Goal: Check status: Check status

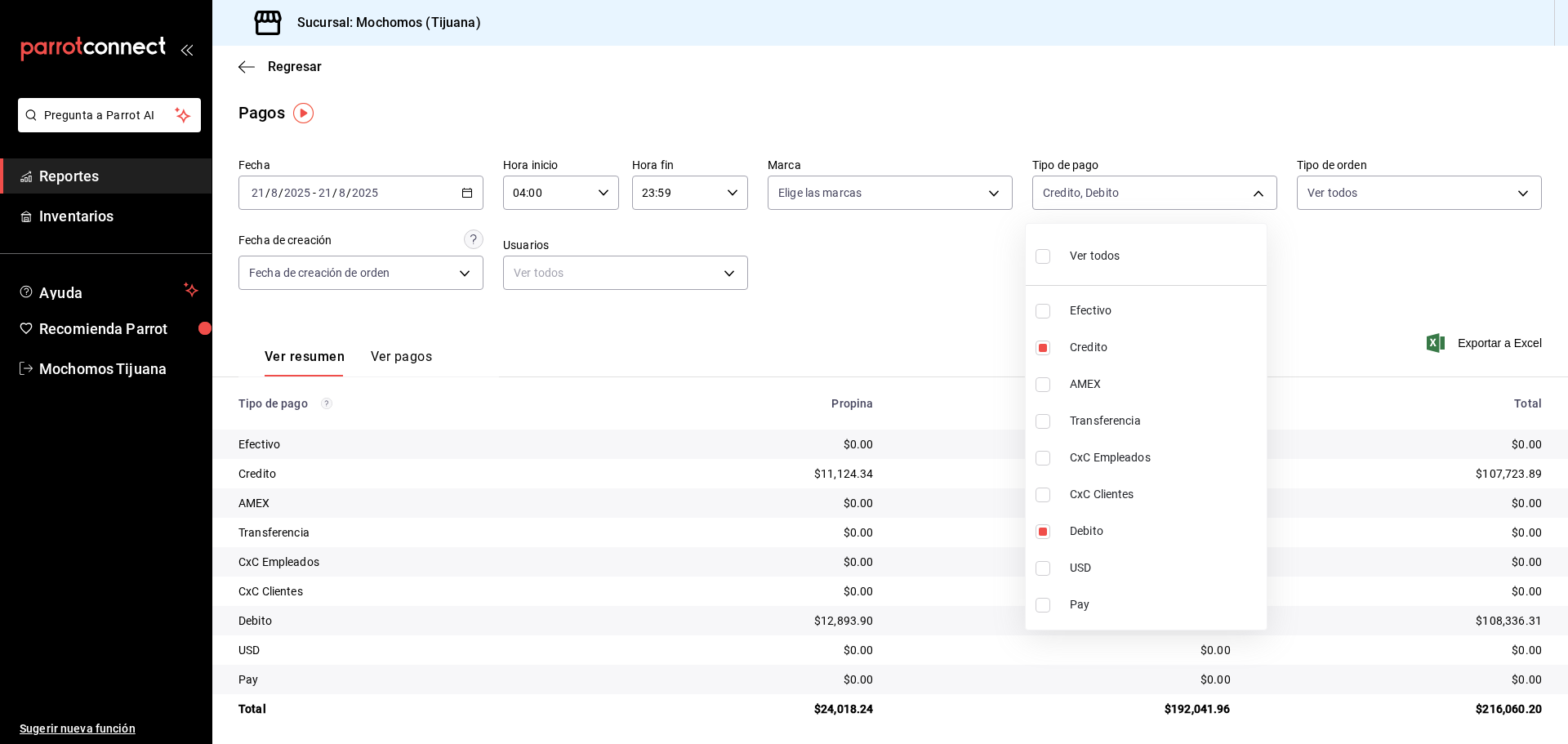
click at [241, 64] on div at bounding box center [784, 372] width 1568 height 744
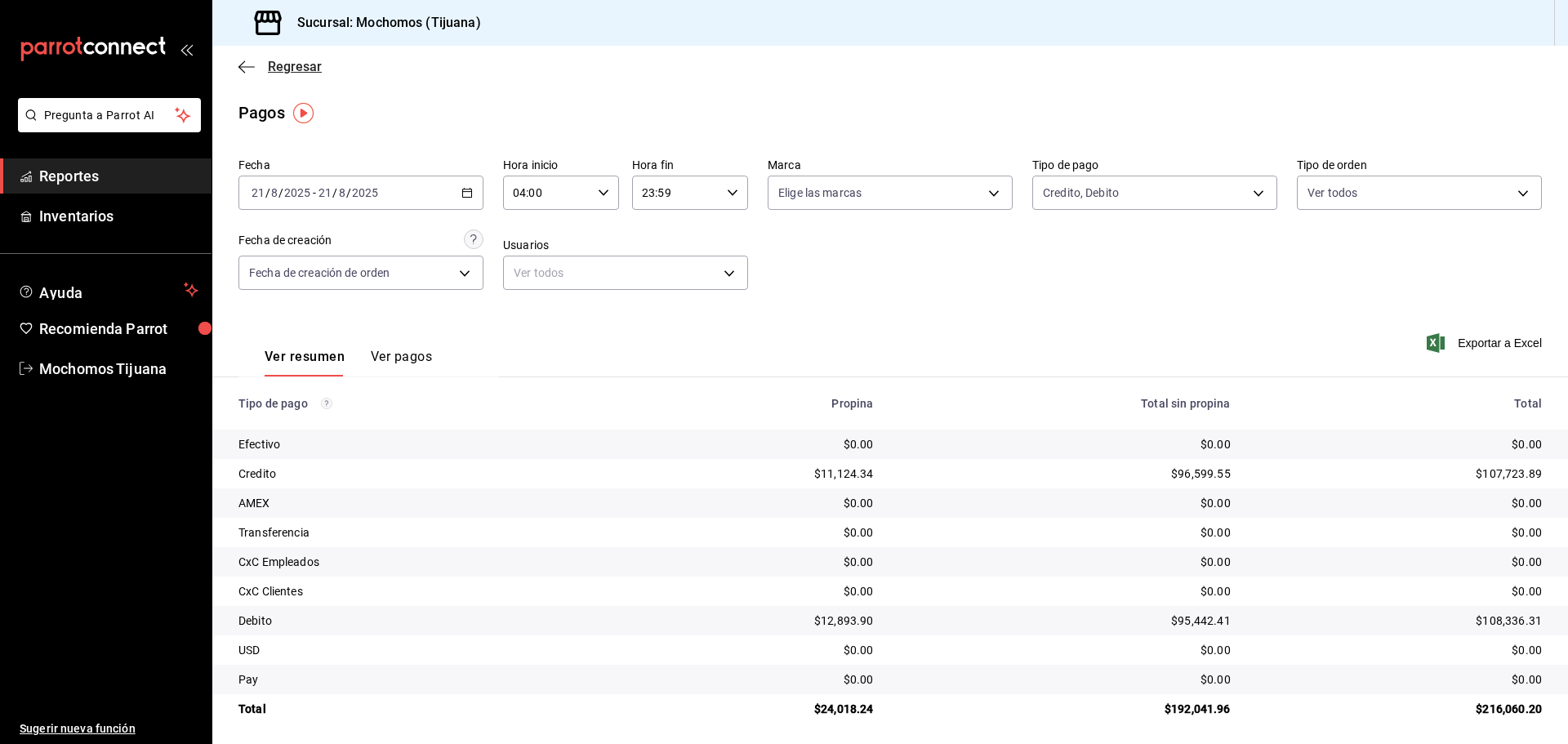
click at [242, 64] on icon "button" at bounding box center [246, 66] width 16 height 14
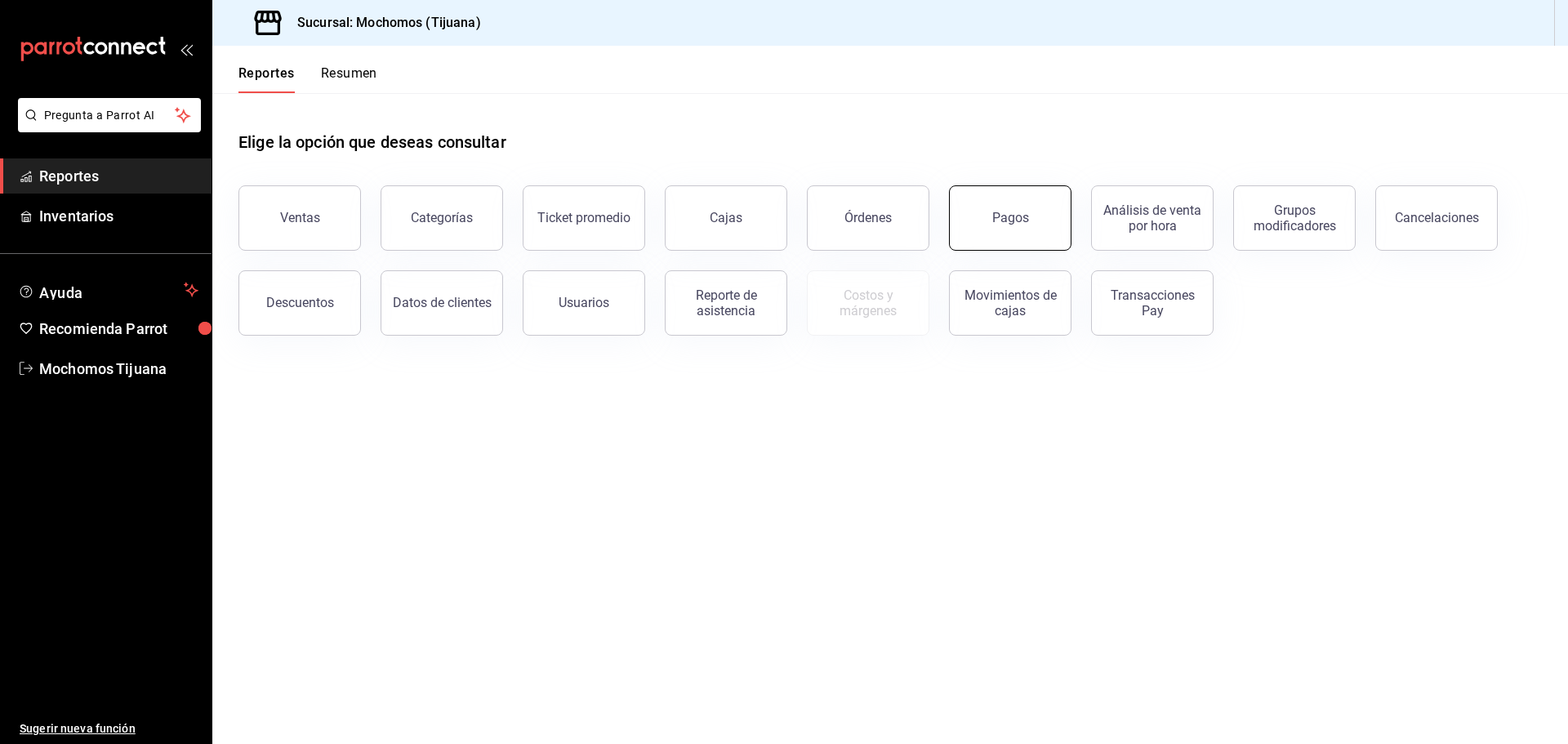
click at [1004, 232] on button "Pagos" at bounding box center [1010, 218] width 122 height 65
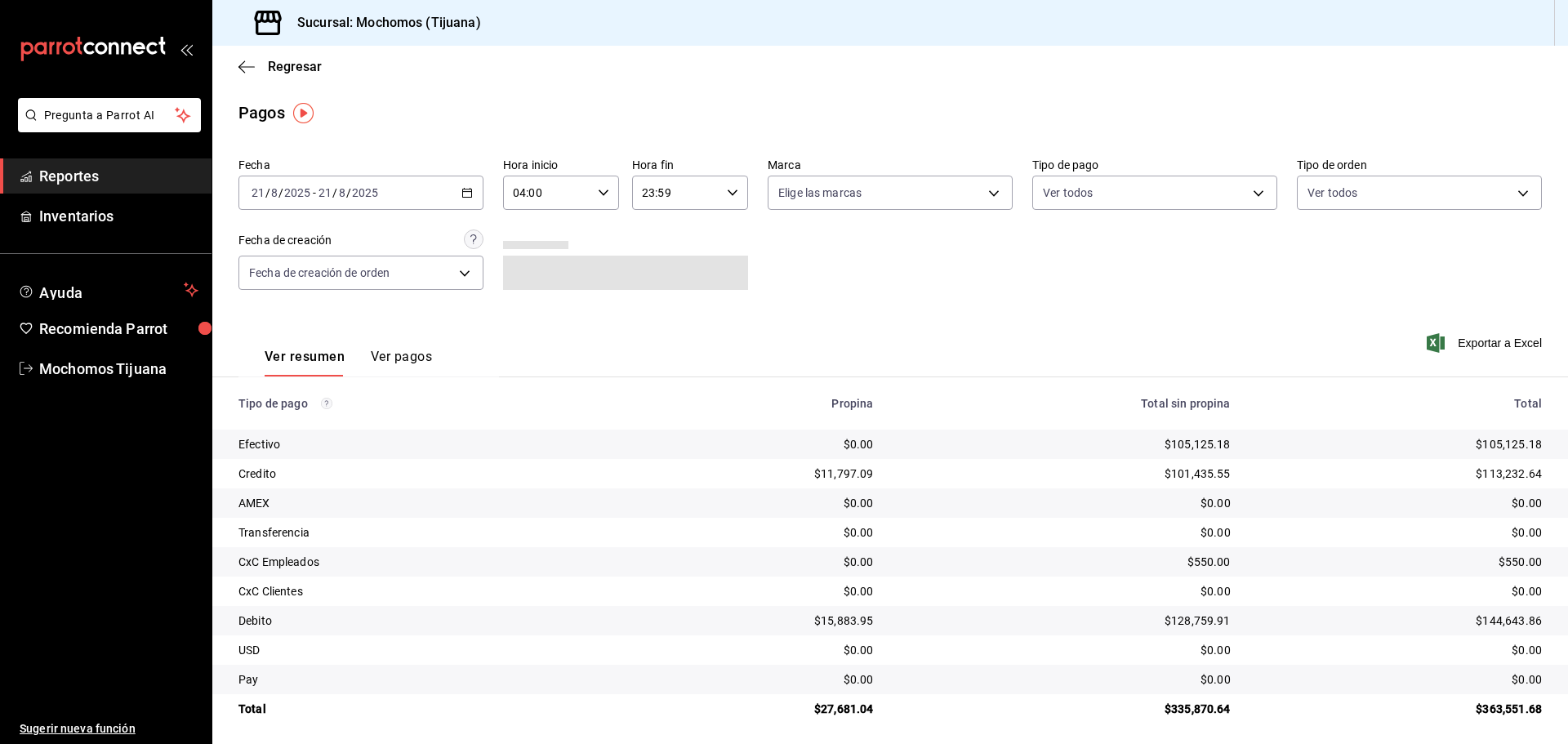
click at [471, 191] on div "[DATE] [DATE] - [DATE] [DATE]" at bounding box center [360, 193] width 245 height 34
click at [290, 414] on li "Rango de fechas" at bounding box center [316, 426] width 153 height 36
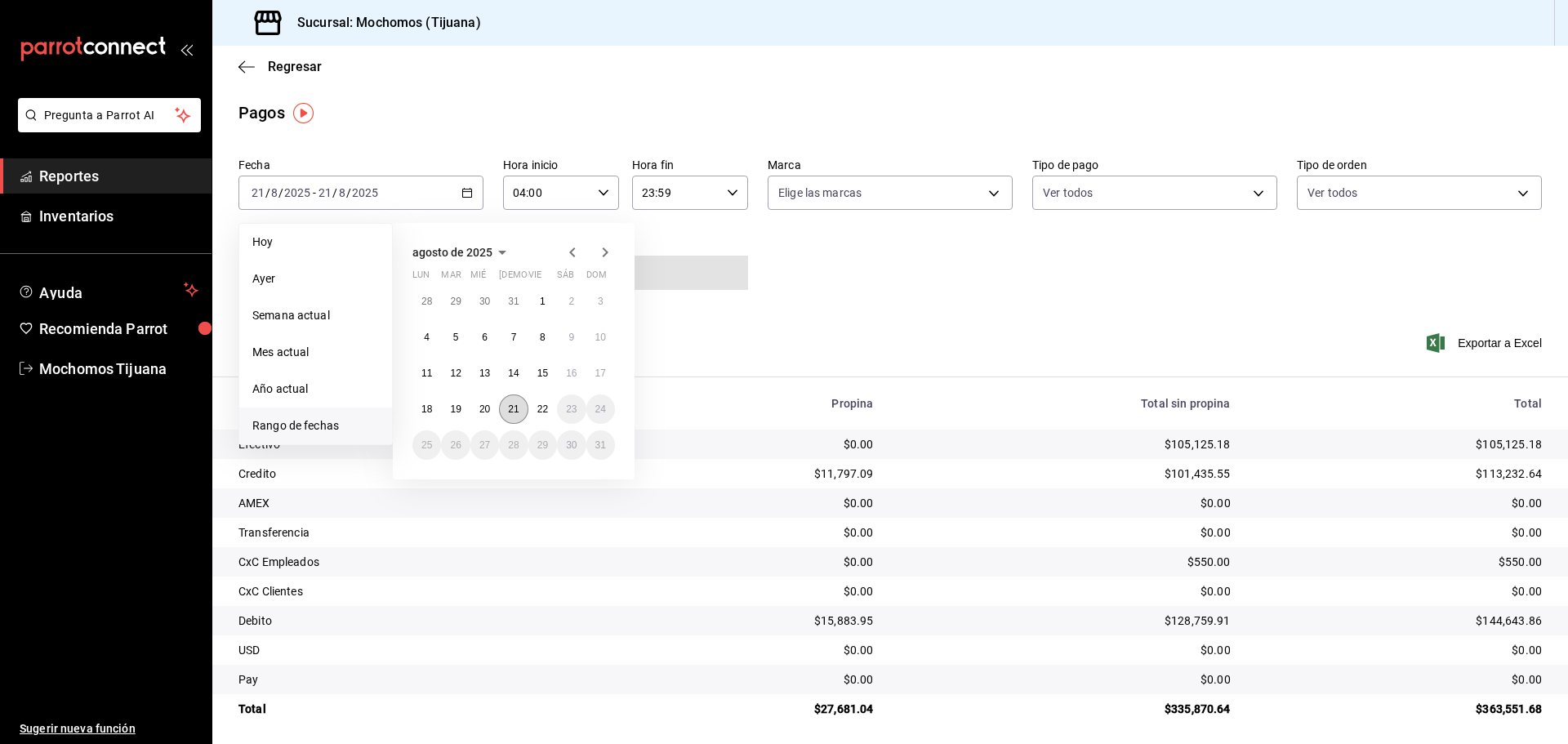
click at [517, 412] on abbr "21" at bounding box center [512, 409] width 11 height 11
click at [544, 411] on abbr "22" at bounding box center [542, 409] width 11 height 11
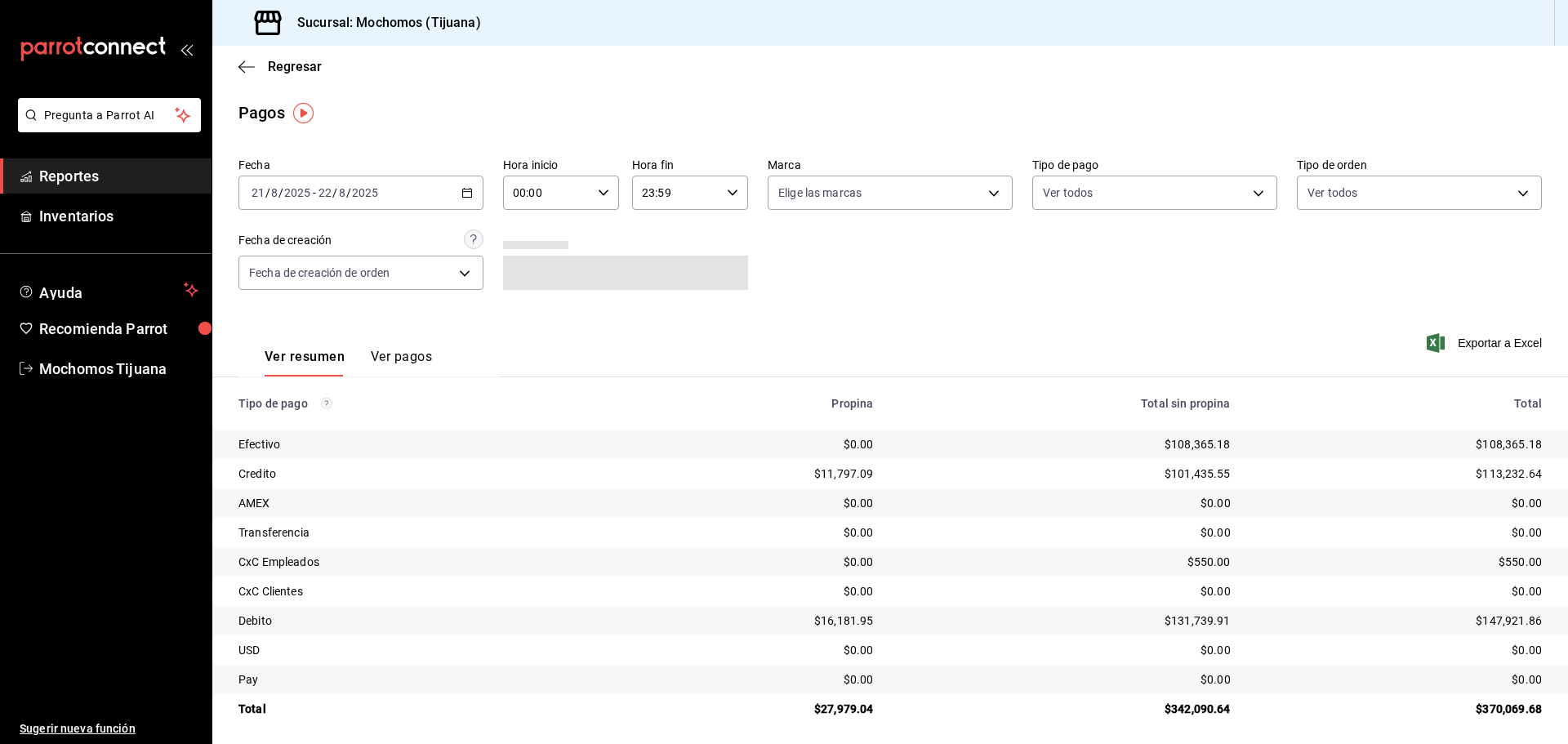
click at [599, 191] on icon "button" at bounding box center [603, 193] width 11 height 11
click at [538, 305] on span "04" at bounding box center [529, 310] width 32 height 13
type input "04:00"
click at [736, 187] on div at bounding box center [784, 372] width 1568 height 744
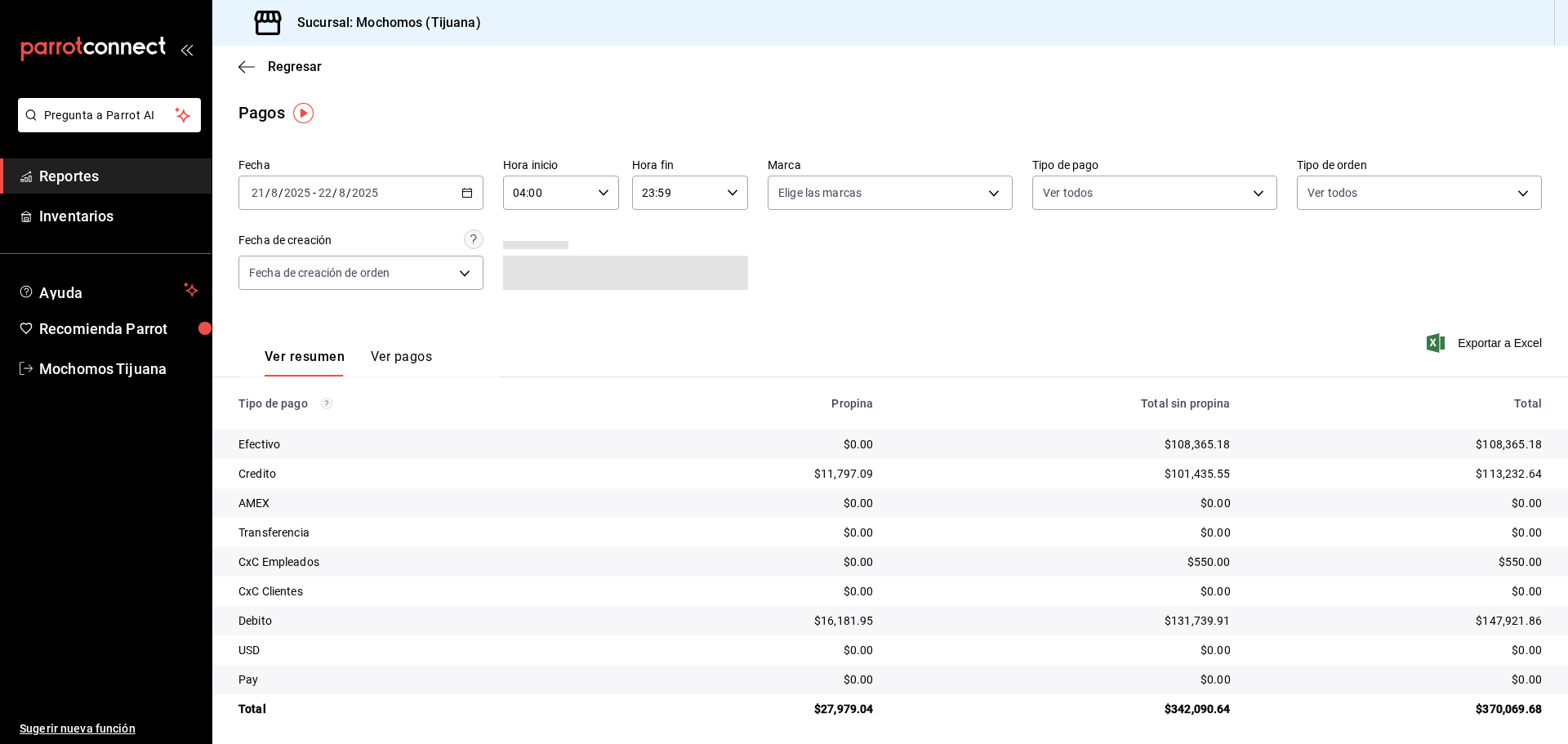
click at [736, 187] on div "23:59 Hora fin" at bounding box center [689, 193] width 116 height 34
click at [651, 232] on span "04" at bounding box center [656, 228] width 32 height 13
click at [724, 243] on button "00" at bounding box center [719, 234] width 52 height 33
type input "04:00"
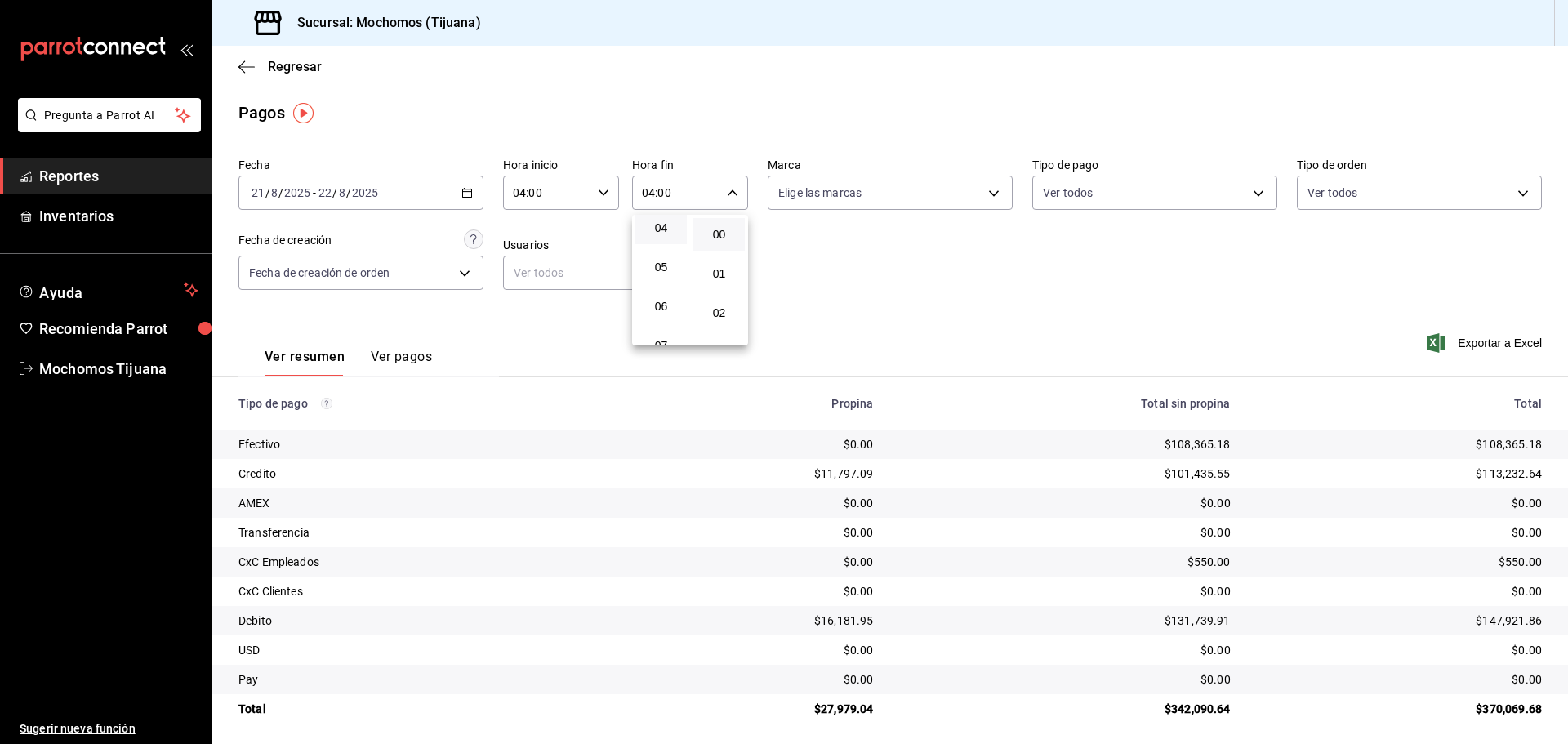
click at [904, 280] on div at bounding box center [784, 372] width 1568 height 744
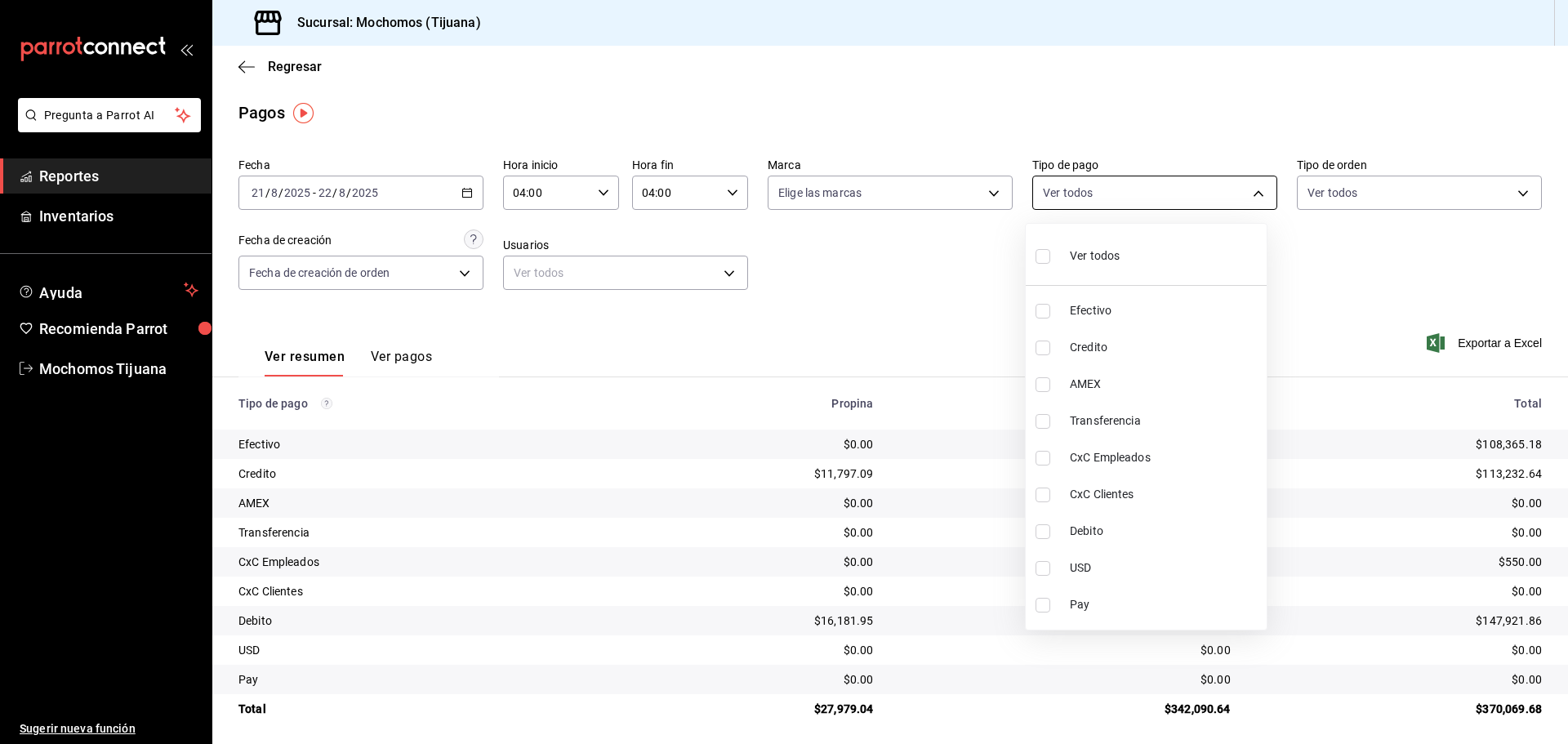
click at [1249, 195] on body "Pregunta a Parrot AI Reportes Inventarios Ayuda Recomienda Parrot Mochomos Tiju…" at bounding box center [784, 372] width 1568 height 744
click at [1083, 354] on span "Credito" at bounding box center [1165, 347] width 190 height 17
type input "a27a072c-b141-4985-9f83-ae60dbe2196b"
checkbox input "true"
click at [1078, 529] on span "Debito" at bounding box center [1171, 532] width 190 height 17
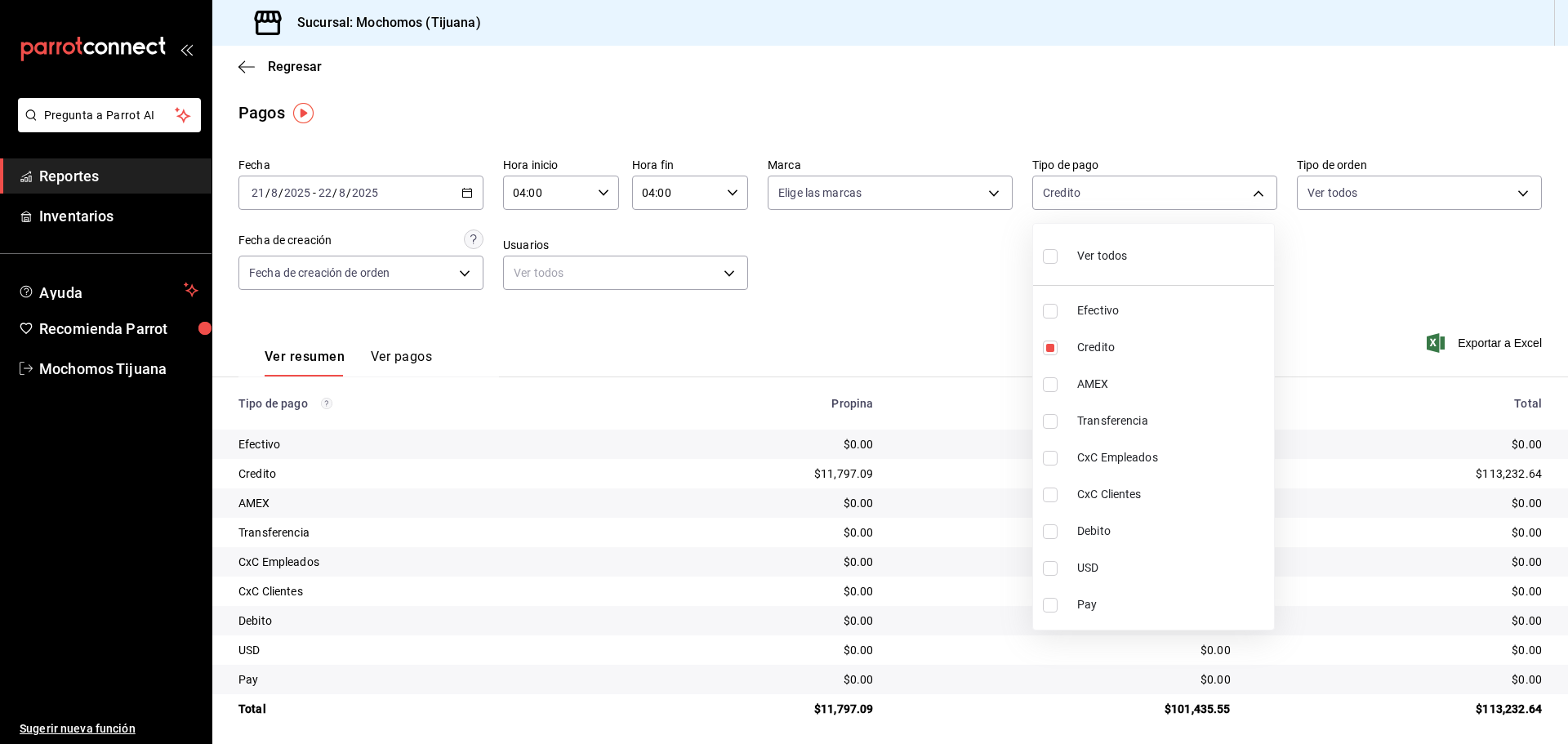
type input "a27a072c-b141-4985-9f83-ae60dbe2196b,b7370aa5-450f-4a05-bab4-2784151f97fb"
checkbox input "true"
click at [962, 299] on div at bounding box center [784, 372] width 1568 height 744
click at [1247, 191] on body "Pregunta a Parrot AI Reportes Inventarios Ayuda Recomienda Parrot Mochomos Tiju…" at bounding box center [784, 372] width 1568 height 744
click at [1048, 257] on input "checkbox" at bounding box center [1042, 255] width 14 height 14
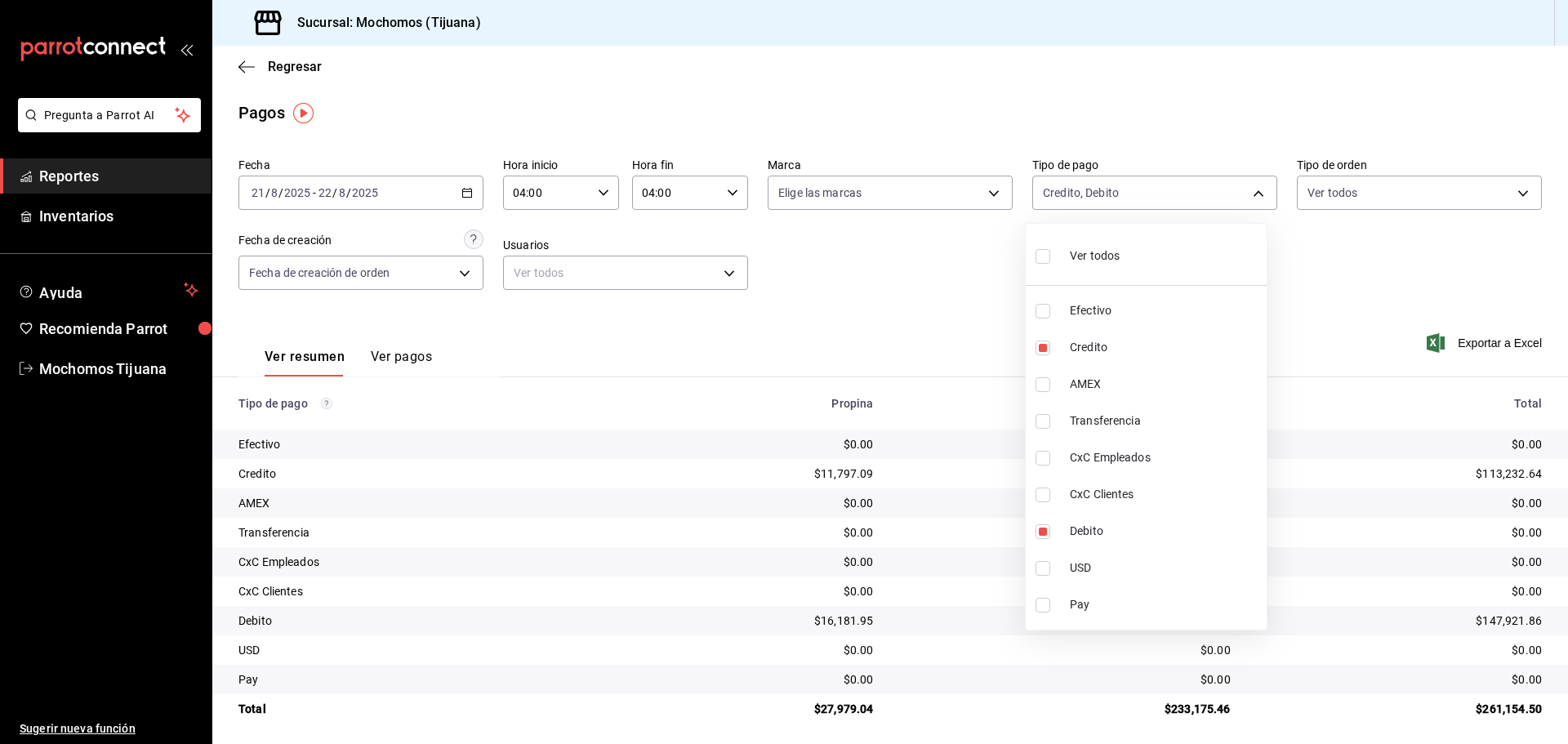
checkbox input "true"
type input "e823c082-5bf3-4e6e-b961-f7623faa40a9,a27a072c-b141-4985-9f83-ae60dbe2196b,28e67…"
checkbox input "true"
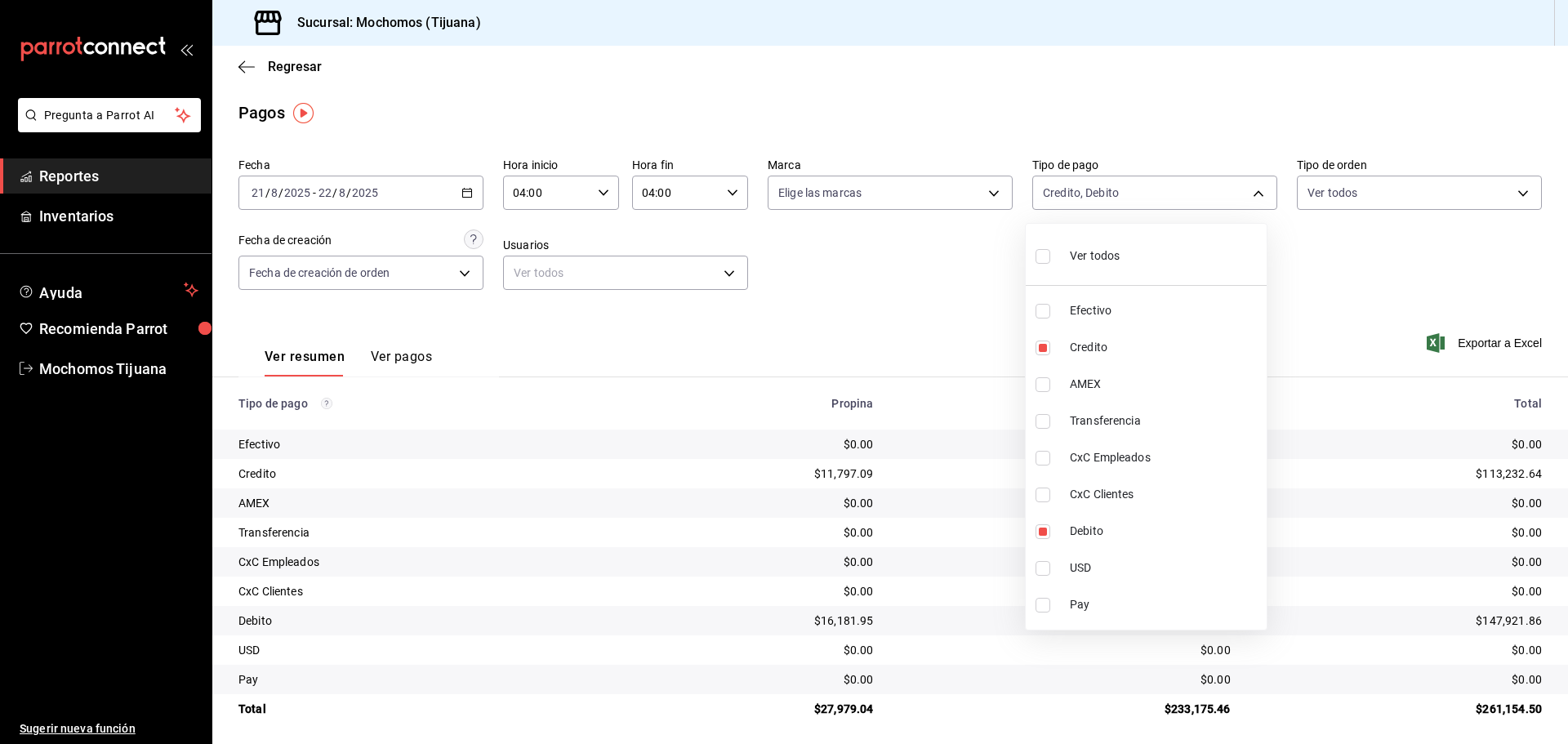
checkbox input "true"
click at [1048, 257] on input "checkbox" at bounding box center [1050, 255] width 14 height 14
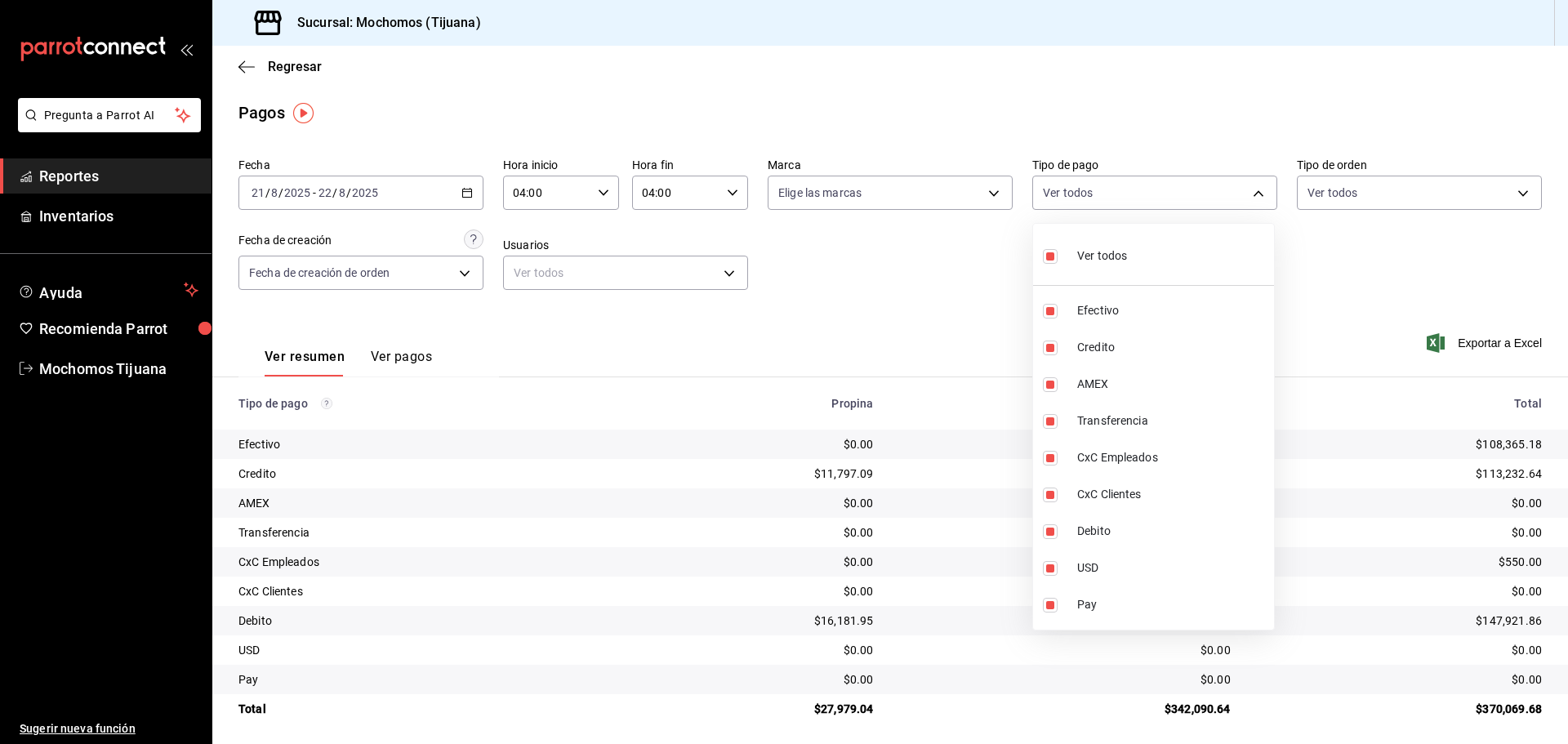
checkbox input "false"
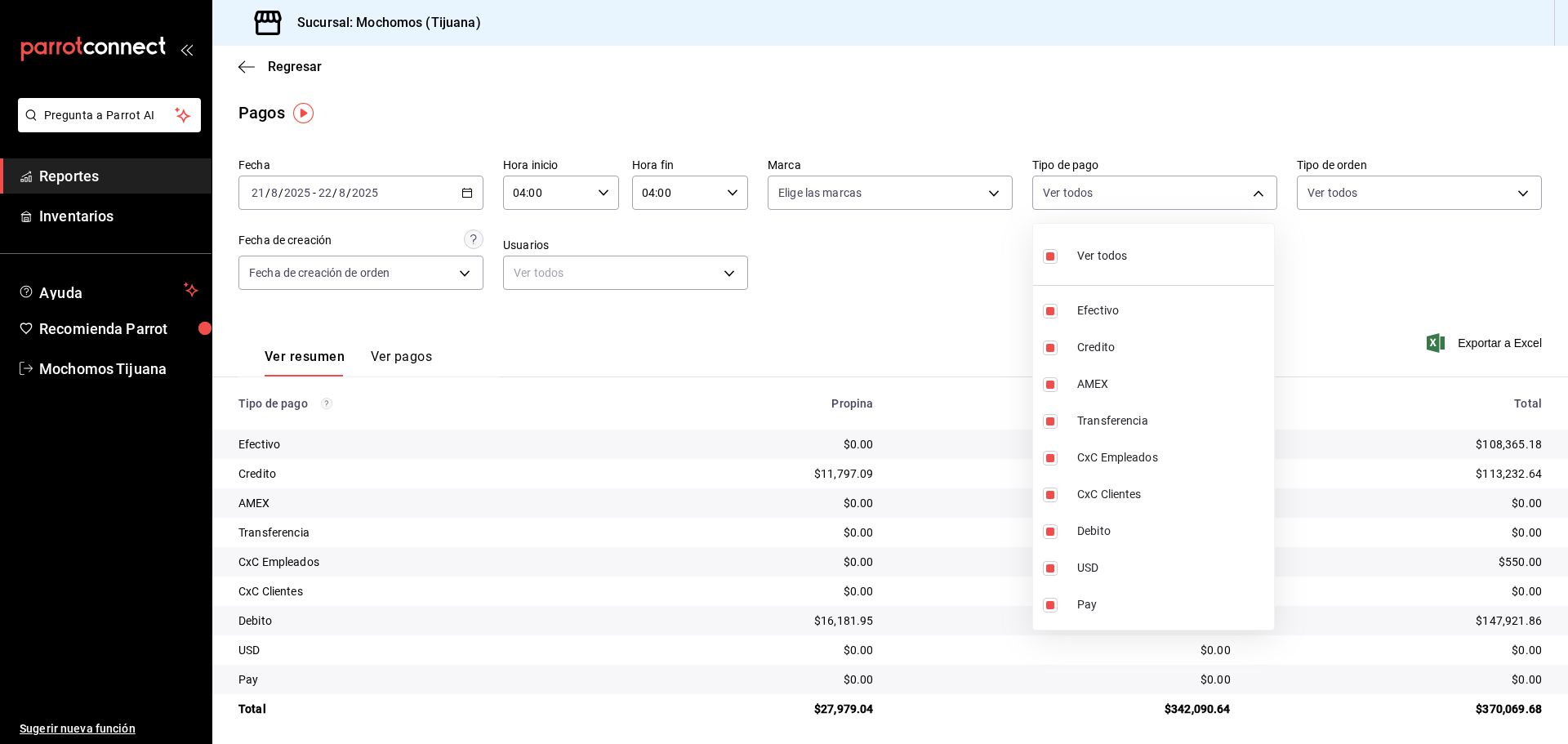
checkbox input "false"
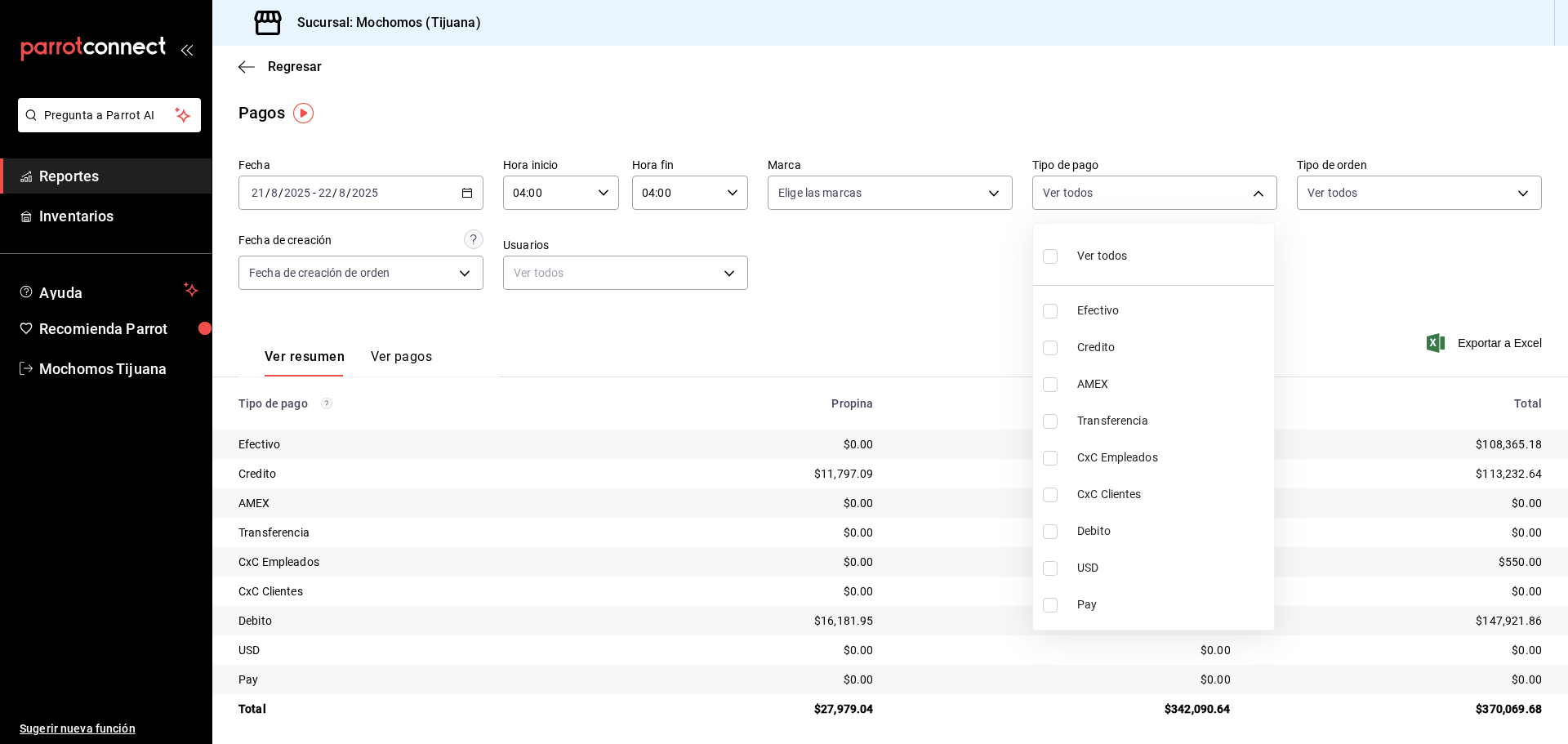
click at [922, 256] on div at bounding box center [784, 372] width 1568 height 744
